Goal: Book appointment/travel/reservation

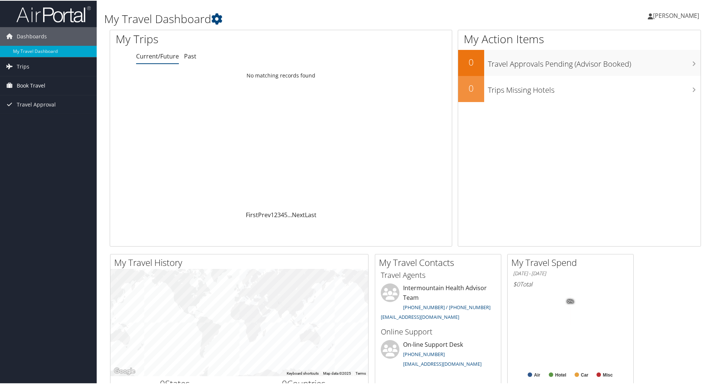
click at [39, 83] on span "Book Travel" at bounding box center [31, 85] width 29 height 19
click at [37, 121] on link "Book/Manage Online Trips" at bounding box center [48, 121] width 97 height 11
